Goal: Transaction & Acquisition: Subscribe to service/newsletter

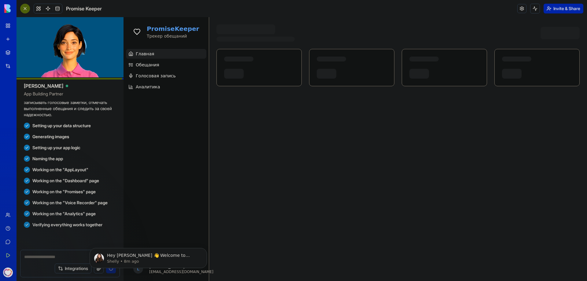
scroll to position [188, 0]
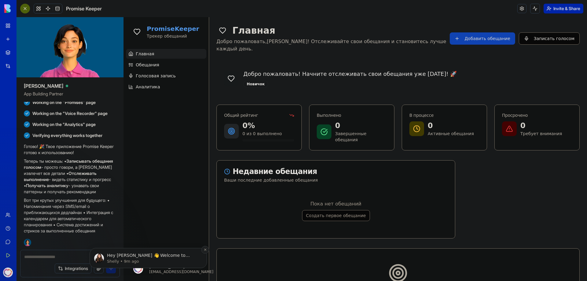
click at [204, 250] on icon "Dismiss notification" at bounding box center [205, 249] width 3 height 3
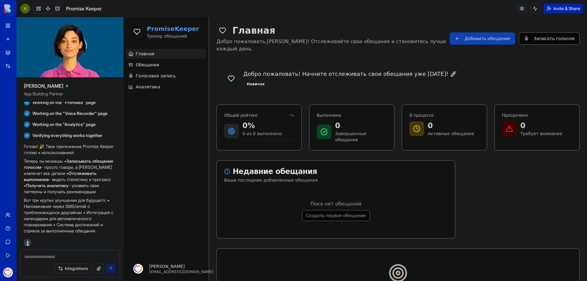
scroll to position [73, 0]
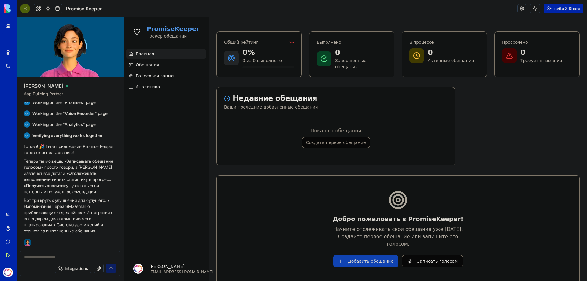
click at [138, 31] on icon at bounding box center [136, 31] width 7 height 7
click at [57, 9] on span at bounding box center [57, 8] width 17 height 17
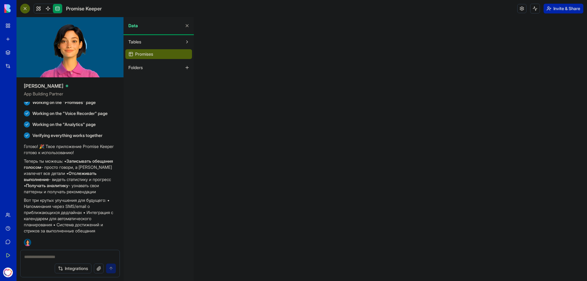
click at [60, 9] on link at bounding box center [57, 8] width 9 height 9
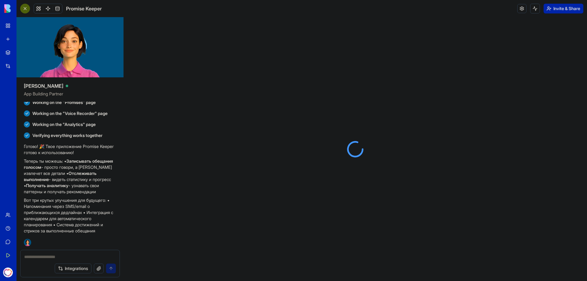
click at [60, 9] on link at bounding box center [57, 8] width 9 height 9
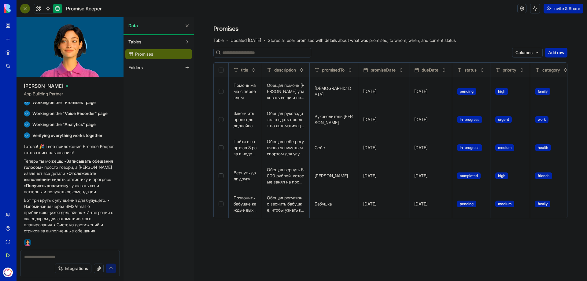
click at [148, 71] on button "Folders" at bounding box center [153, 68] width 57 height 10
click at [49, 8] on span at bounding box center [47, 8] width 17 height 17
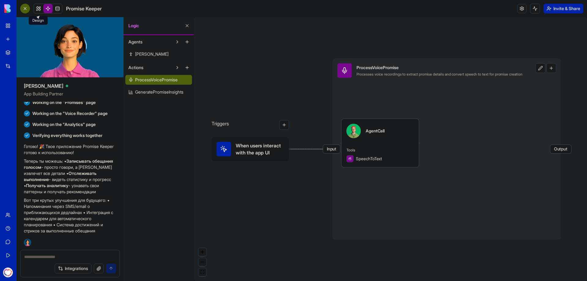
click at [41, 8] on link at bounding box center [38, 8] width 9 height 9
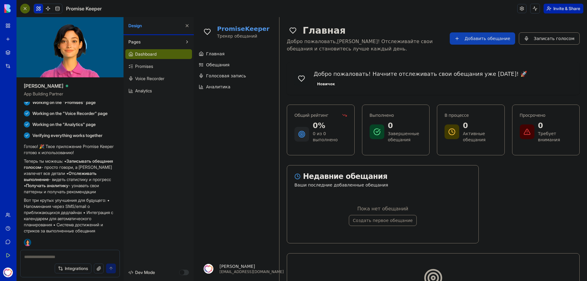
click at [38, 8] on button at bounding box center [38, 8] width 9 height 9
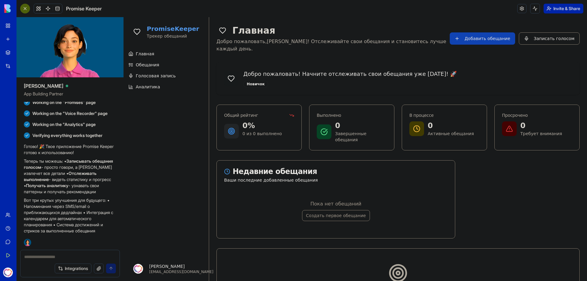
click at [163, 123] on div "Главная Обещания Голосовая запись Аналитика" at bounding box center [165, 151] width 85 height 210
click at [39, 255] on textarea at bounding box center [70, 257] width 92 height 6
type textarea "****"
click at [42, 258] on textarea "****" at bounding box center [70, 257] width 92 height 6
type textarea "**********"
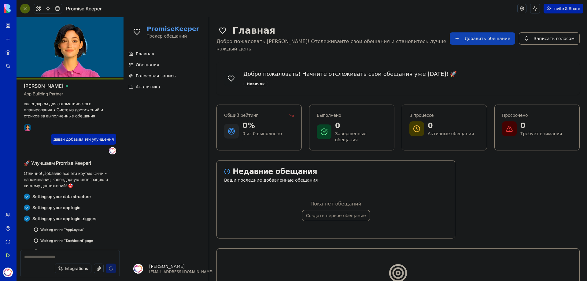
scroll to position [357, 0]
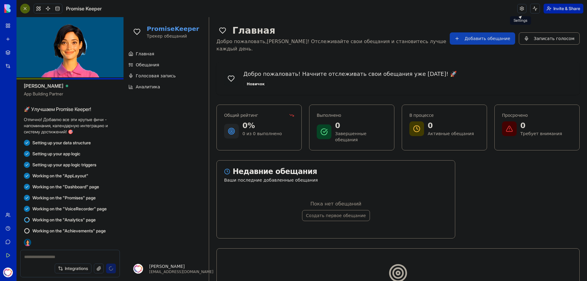
click at [520, 7] on link at bounding box center [521, 8] width 9 height 9
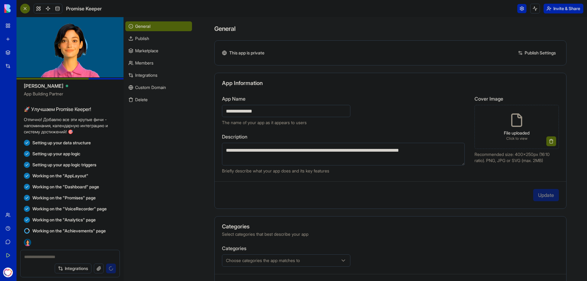
click at [517, 55] on link "Publish Settings" at bounding box center [537, 53] width 44 height 10
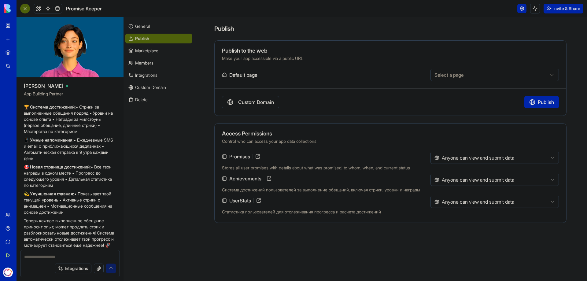
scroll to position [494, 0]
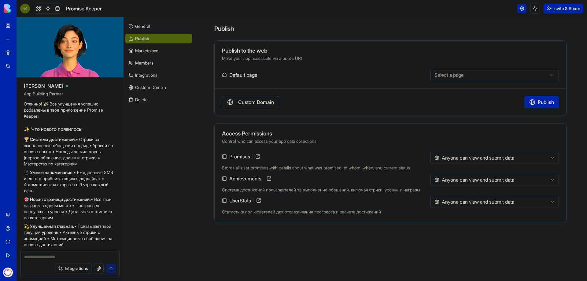
click at [146, 51] on link "Marketplace" at bounding box center [158, 51] width 67 height 10
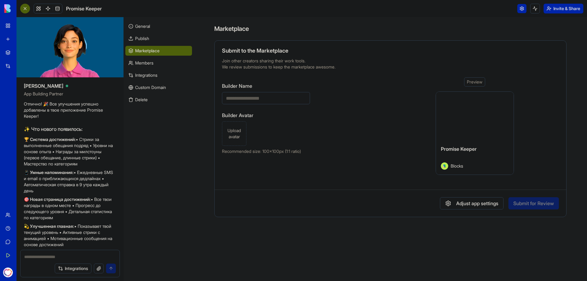
click at [260, 98] on input "Builder Name" at bounding box center [266, 98] width 88 height 12
type input "********"
click at [230, 130] on span "Upload avatar" at bounding box center [234, 133] width 19 height 12
drag, startPoint x: 286, startPoint y: 151, endPoint x: 264, endPoint y: 151, distance: 22.6
click at [264, 151] on p "Recommended size: 100x100px (1:1 ratio)" at bounding box center [266, 151] width 88 height 6
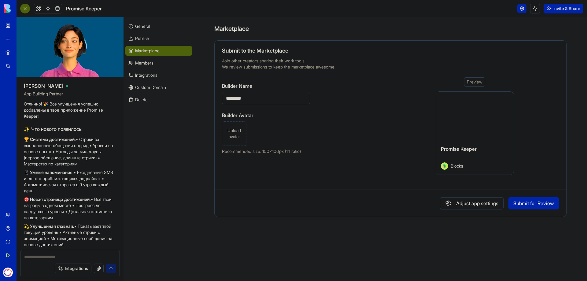
copy p "100x100px"
click at [232, 138] on span "Upload avatar" at bounding box center [234, 133] width 19 height 12
click at [522, 202] on button "Submit for Review" at bounding box center [533, 203] width 50 height 12
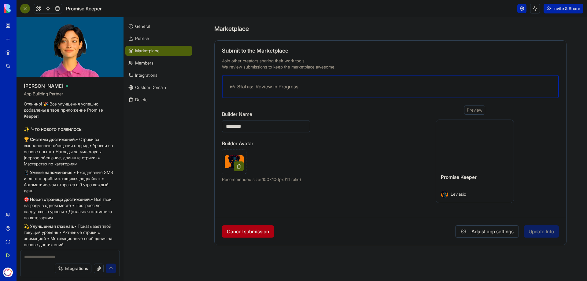
click at [474, 109] on div "Preview" at bounding box center [474, 109] width 21 height 9
click at [486, 234] on button "Adjust app settings" at bounding box center [487, 231] width 64 height 12
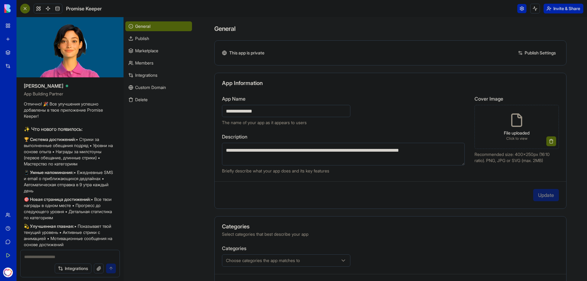
click at [525, 46] on div "This app is private Publish Settings" at bounding box center [390, 52] width 352 height 25
click at [536, 43] on div "This app is private Publish Settings" at bounding box center [390, 52] width 352 height 25
click at [536, 54] on link "Publish Settings" at bounding box center [537, 53] width 44 height 10
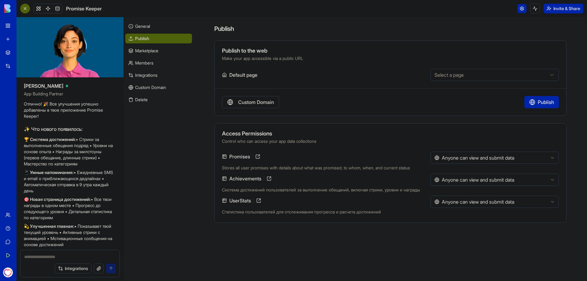
click at [458, 78] on html "My Workspace New app Marketplace Integrations Recent Untitled App AI Logo Gener…" at bounding box center [293, 140] width 587 height 281
click at [415, 67] on html "My Workspace New app Marketplace Integrations Recent Untitled App AI Logo Gener…" at bounding box center [293, 140] width 587 height 281
click at [454, 72] on html "My Workspace New app Marketplace Integrations Recent Untitled App AI Logo Gener…" at bounding box center [293, 140] width 587 height 281
select select "**********"
click at [544, 105] on button "Publish" at bounding box center [541, 102] width 35 height 12
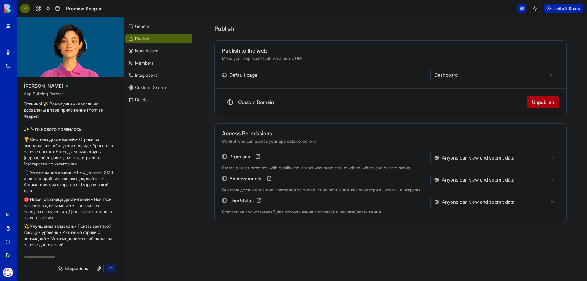
click at [559, 9] on button "Invite & Share" at bounding box center [563, 9] width 40 height 10
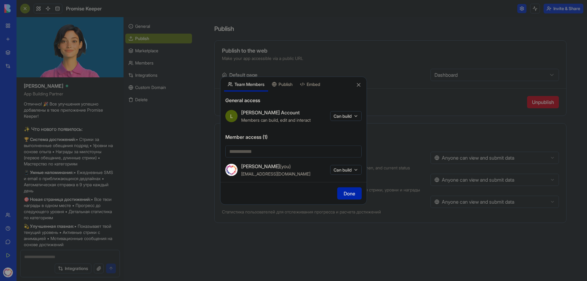
click at [346, 116] on body "My Workspace New app Marketplace Integrations Recent Untitled App AI Logo Gener…" at bounding box center [293, 140] width 587 height 281
click at [345, 130] on span "Can access" at bounding box center [339, 128] width 23 height 6
click at [288, 86] on div "Share App Team Members Publish Embed General access [PERSON_NAME] Account Membe…" at bounding box center [293, 140] width 147 height 128
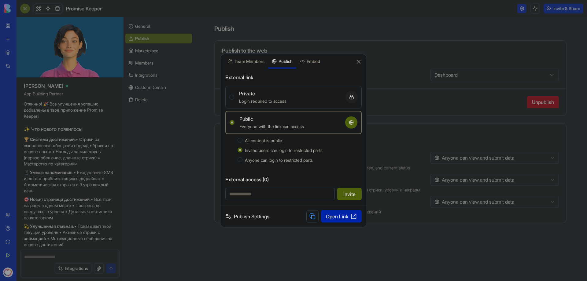
click at [247, 160] on span "Anyone can login to restricted parts" at bounding box center [279, 159] width 68 height 5
click at [242, 160] on button "Anyone can login to restricted parts" at bounding box center [239, 159] width 5 height 5
click at [335, 218] on link "Open Link" at bounding box center [341, 216] width 41 height 12
click at [345, 218] on link "Open Link" at bounding box center [341, 216] width 41 height 12
click at [311, 217] on button at bounding box center [312, 216] width 12 height 12
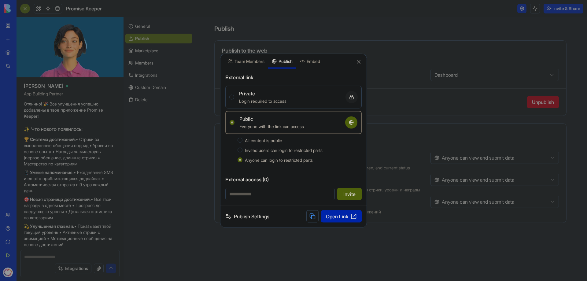
click at [319, 61] on body "My Workspace New app Marketplace Integrations Recent Untitled App AI Logo Gener…" at bounding box center [293, 140] width 587 height 281
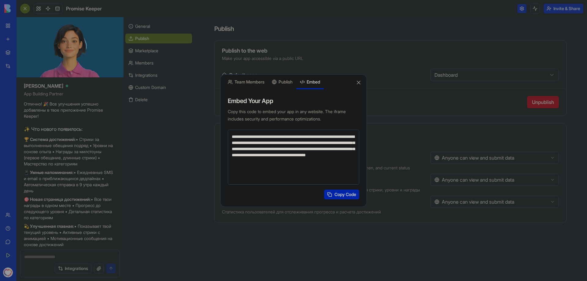
click at [357, 83] on button "Close" at bounding box center [358, 82] width 6 height 6
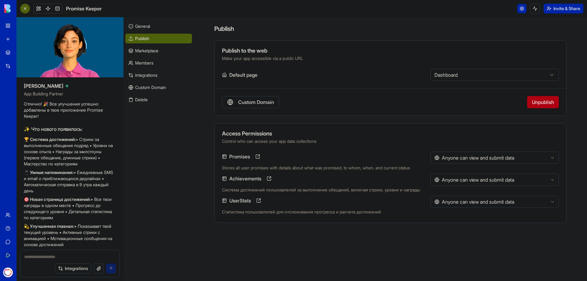
click at [148, 49] on link "Marketplace" at bounding box center [158, 51] width 67 height 10
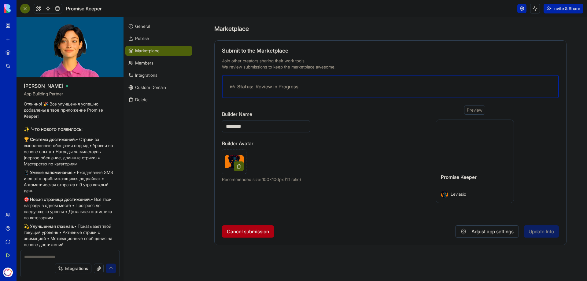
click at [147, 64] on link "Members" at bounding box center [158, 63] width 67 height 10
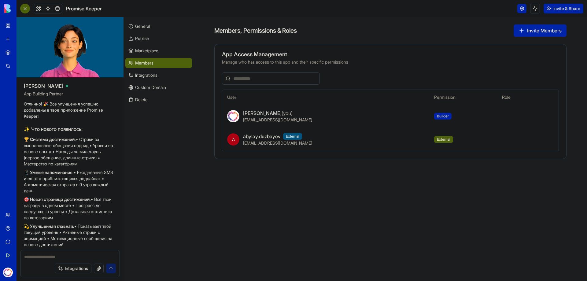
click at [147, 72] on link "Integrations" at bounding box center [158, 75] width 67 height 10
click at [148, 75] on link "Integrations" at bounding box center [158, 75] width 67 height 10
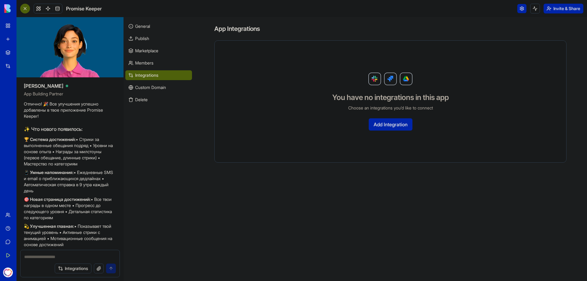
click at [163, 89] on link "Custom Domain" at bounding box center [158, 88] width 67 height 10
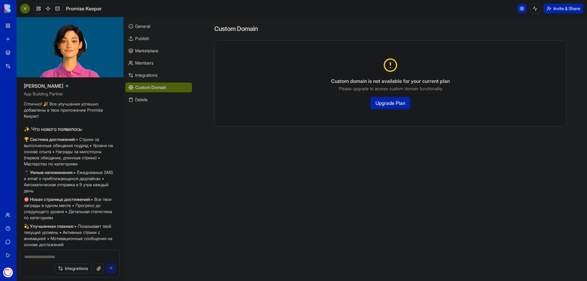
click at [10, 25] on link "My Workspace" at bounding box center [14, 26] width 24 height 12
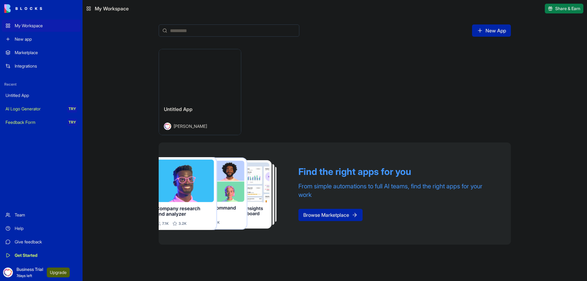
click at [325, 214] on link "Browse Marketplace" at bounding box center [330, 215] width 64 height 12
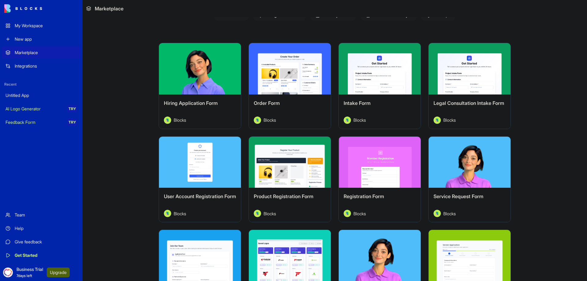
scroll to position [65, 0]
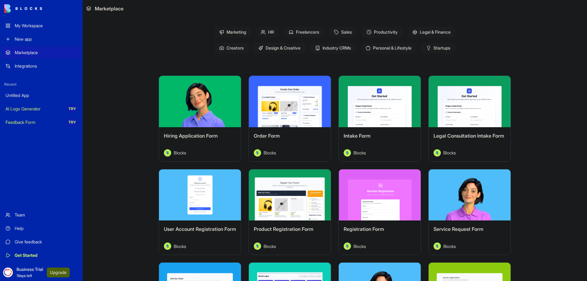
click at [337, 50] on span "Industry CRMs" at bounding box center [333, 47] width 46 height 11
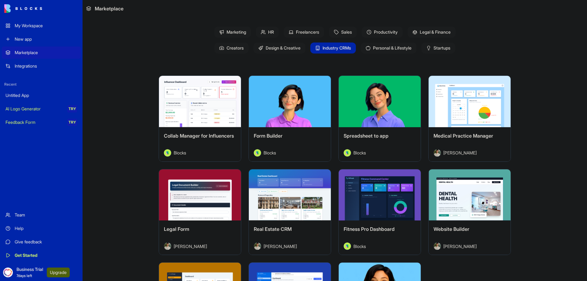
scroll to position [163, 0]
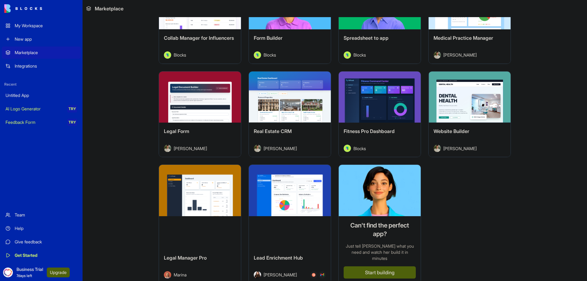
click at [61, 270] on button "Upgrade" at bounding box center [58, 272] width 23 height 10
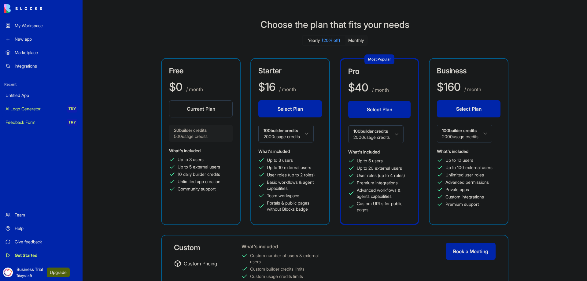
scroll to position [55, 0]
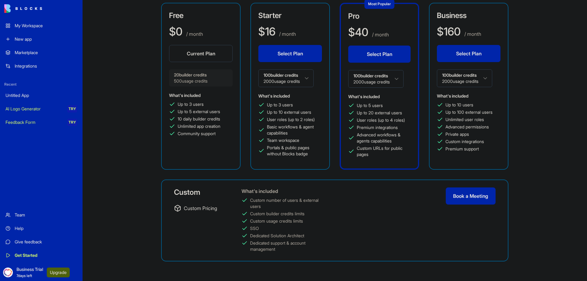
click at [31, 28] on div "My Workspace" at bounding box center [46, 26] width 62 height 6
